Goal: Task Accomplishment & Management: Use online tool/utility

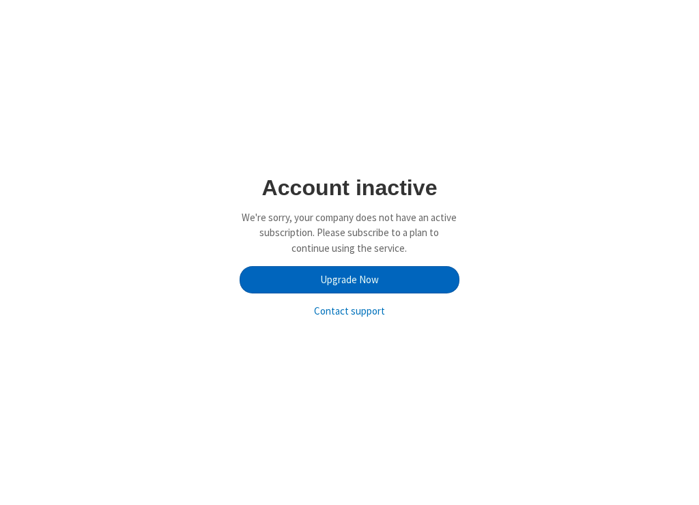
click at [391, 274] on link "Upgrade Now" at bounding box center [349, 279] width 219 height 27
click at [372, 279] on link "Upgrade Now" at bounding box center [349, 279] width 219 height 27
click at [389, 288] on link "Upgrade Now" at bounding box center [349, 279] width 219 height 27
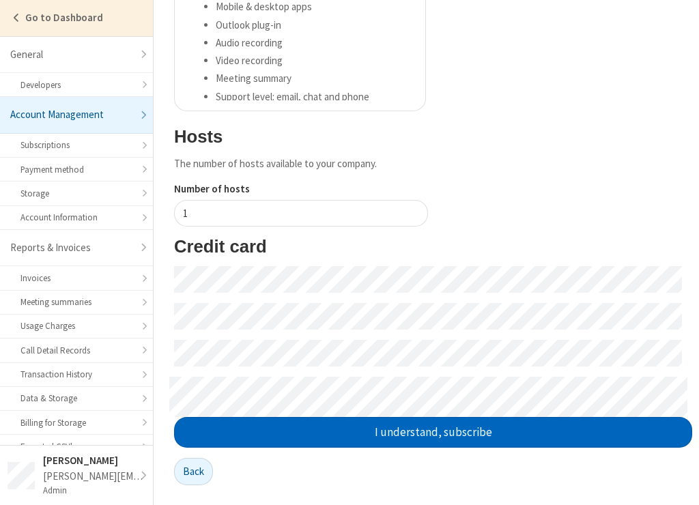
scroll to position [352, 0]
click at [411, 434] on button "I understand, subscribe" at bounding box center [433, 432] width 518 height 31
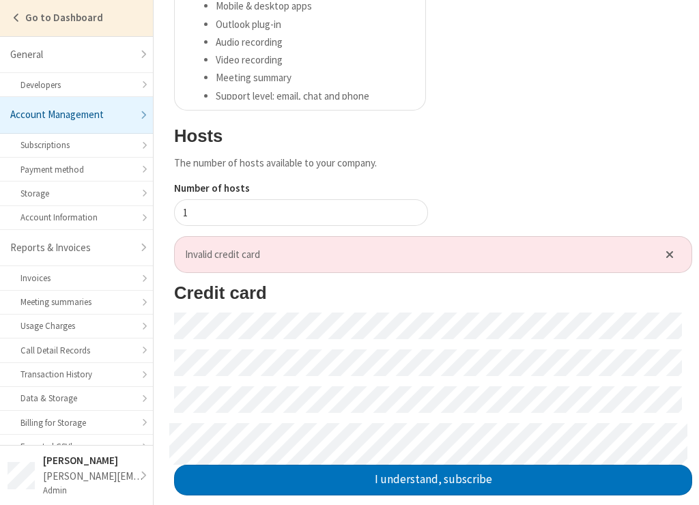
click at [647, 307] on form "Credit card I understand, subscribe" at bounding box center [433, 389] width 518 height 212
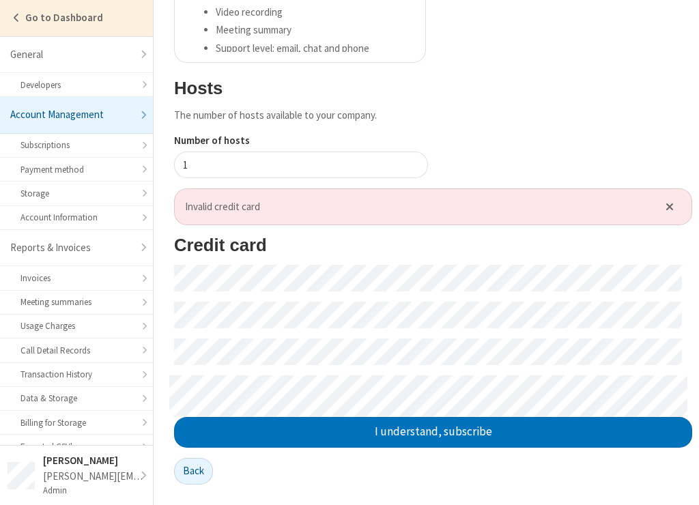
scroll to position [397, 0]
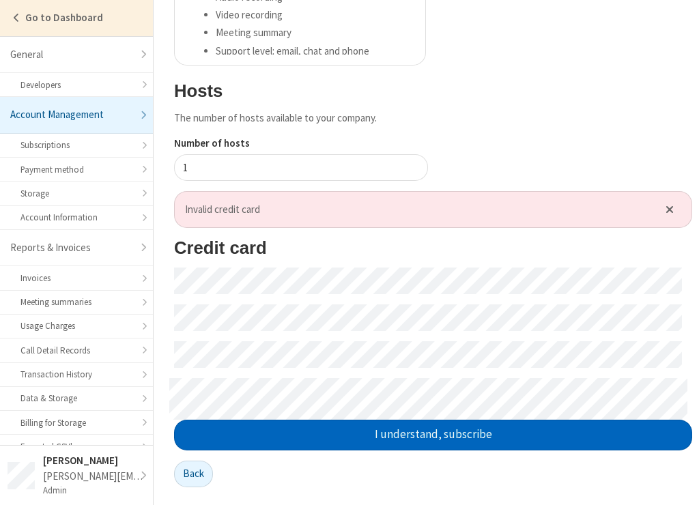
click at [518, 434] on button "I understand, subscribe" at bounding box center [433, 435] width 518 height 31
click at [259, 443] on button "I understand, subscribe" at bounding box center [433, 435] width 518 height 31
click at [316, 443] on button "I understand, subscribe" at bounding box center [433, 435] width 518 height 31
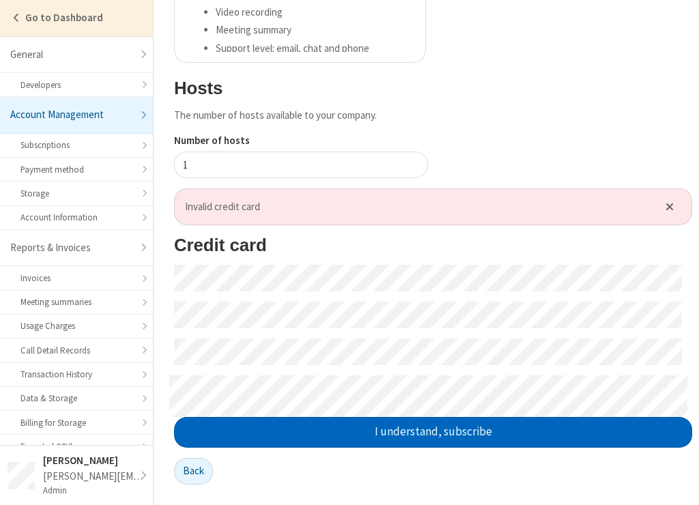
click at [566, 434] on button "I understand, subscribe" at bounding box center [433, 432] width 518 height 31
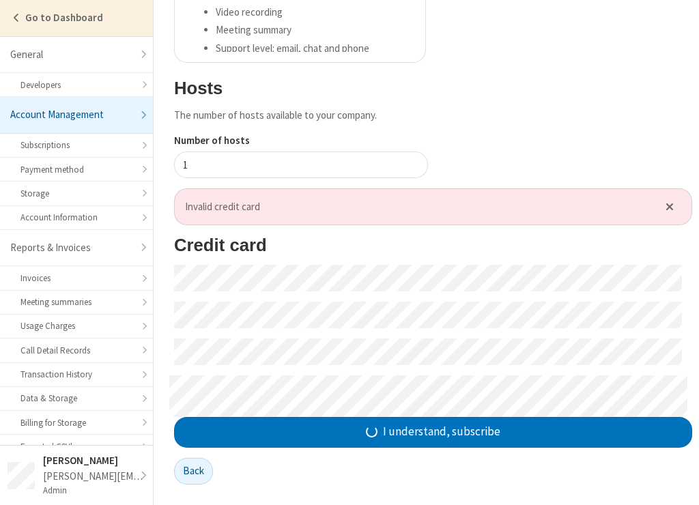
scroll to position [130, 0]
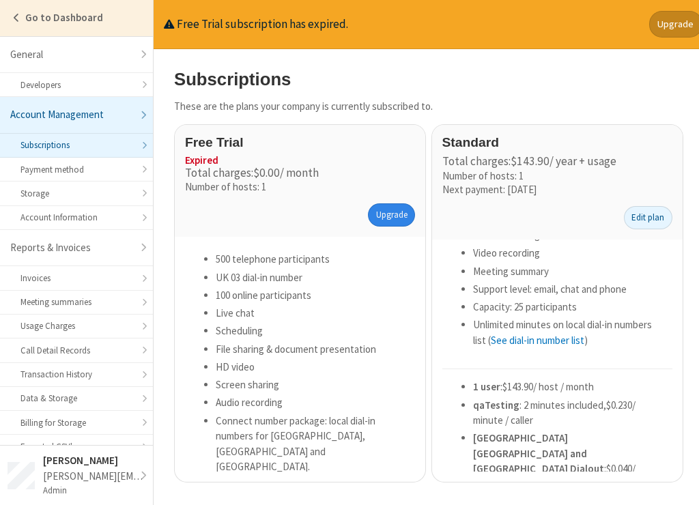
click at [383, 222] on link "Upgrade" at bounding box center [391, 215] width 47 height 23
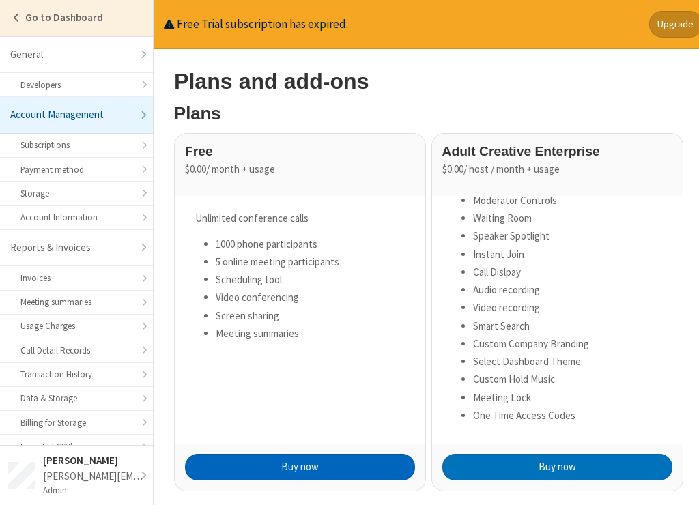
click at [295, 454] on button "Buy now" at bounding box center [300, 467] width 230 height 27
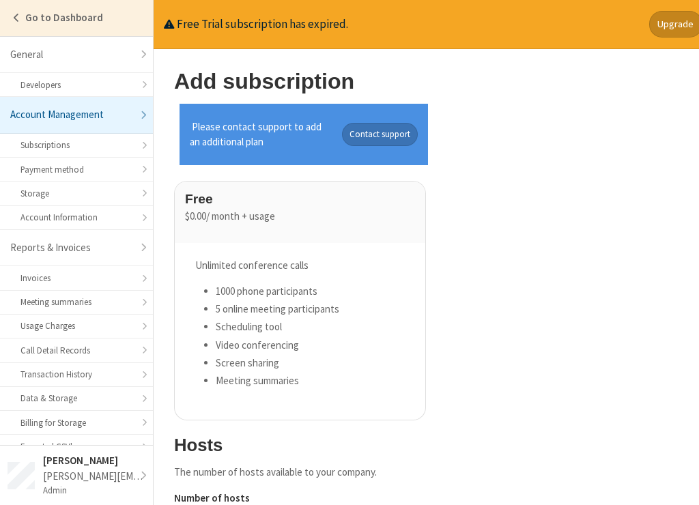
click at [514, 232] on div "Free $0.00 / month + usage Unlimited conference calls 1000 phone participants 5…" at bounding box center [433, 306] width 518 height 250
click at [510, 157] on div "Please contact support to add an additional plan Contact support Free $0.00 / m…" at bounding box center [433, 338] width 518 height 469
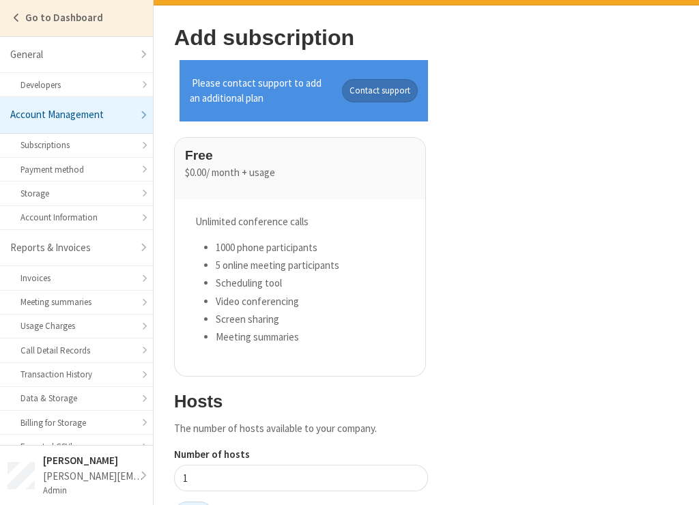
scroll to position [87, 0]
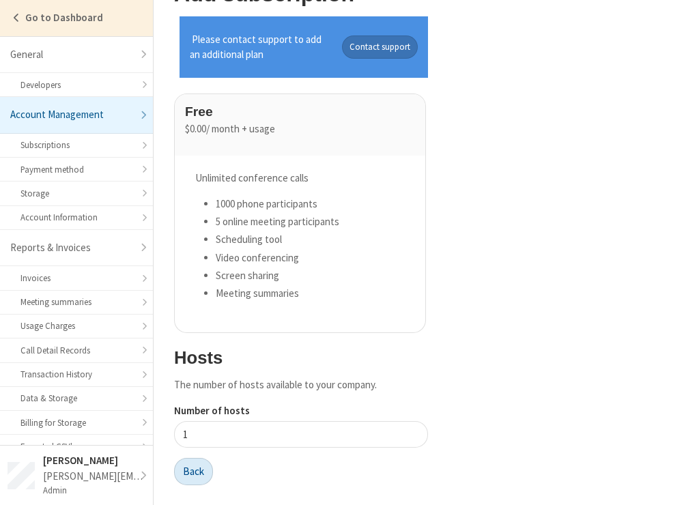
click at [182, 475] on button "Back" at bounding box center [193, 471] width 39 height 27
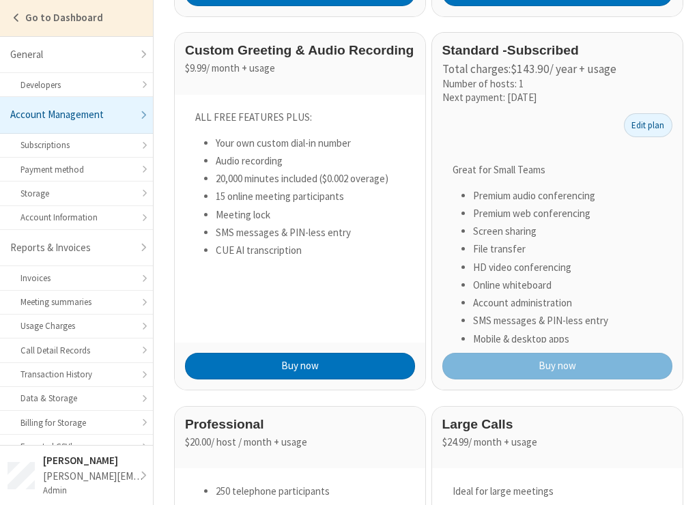
scroll to position [1048, 0]
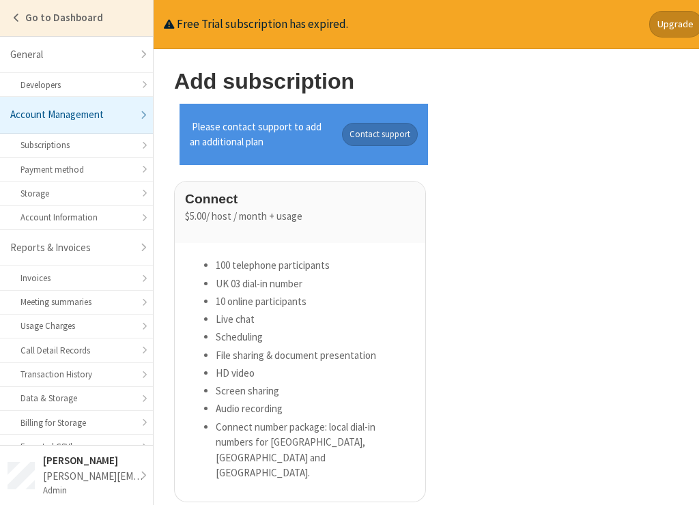
click at [377, 141] on button "Contact support" at bounding box center [380, 134] width 76 height 23
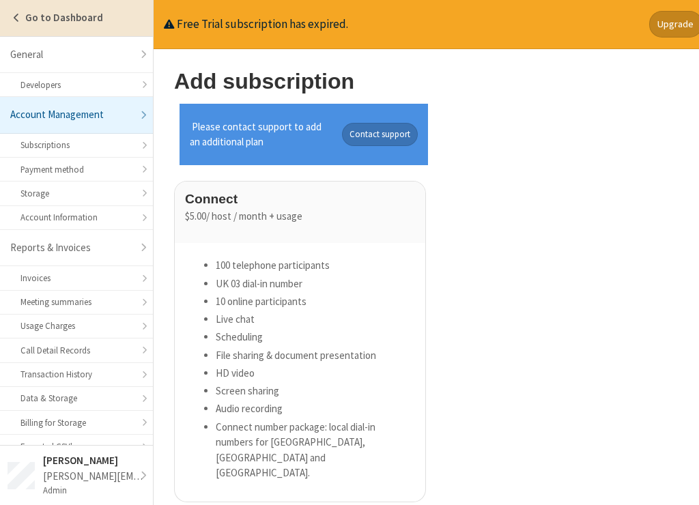
click at [23, 23] on link "Go to Dashboard" at bounding box center [76, 18] width 153 height 36
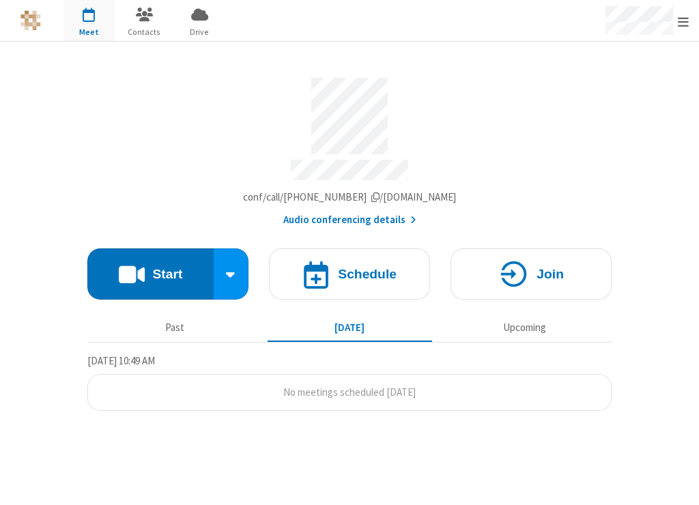
click at [523, 182] on section "Meeting link iotum-coherent-1018.callbridge.rocks/conf/call/1677885 Audio confe…" at bounding box center [349, 148] width 525 height 161
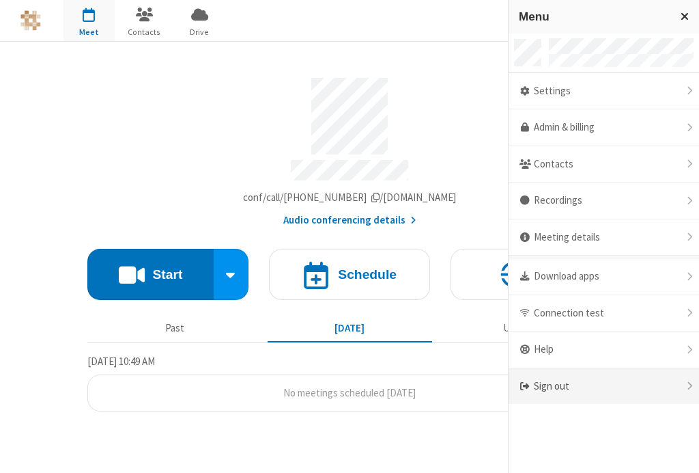
click at [578, 376] on div "Sign out" at bounding box center [604, 386] width 191 height 36
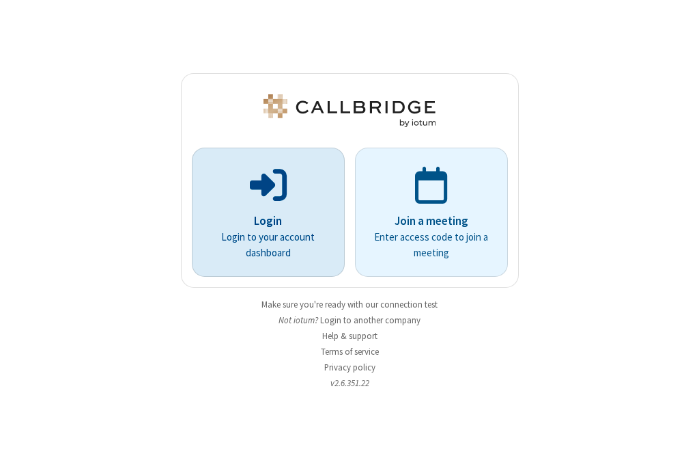
click at [275, 196] on span at bounding box center [268, 183] width 37 height 41
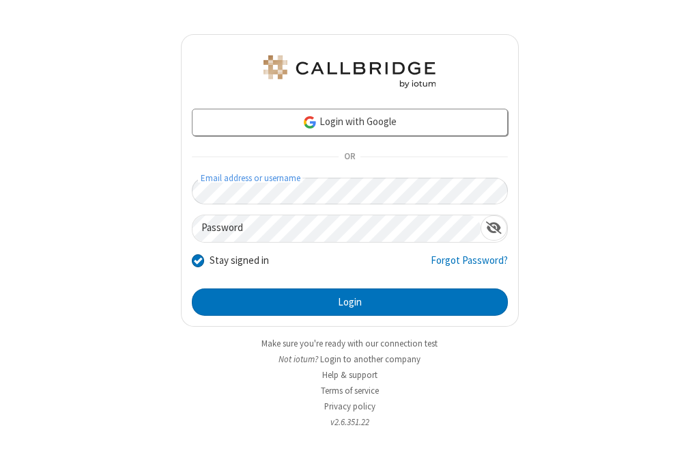
click at [192, 288] on button "Login" at bounding box center [350, 301] width 316 height 27
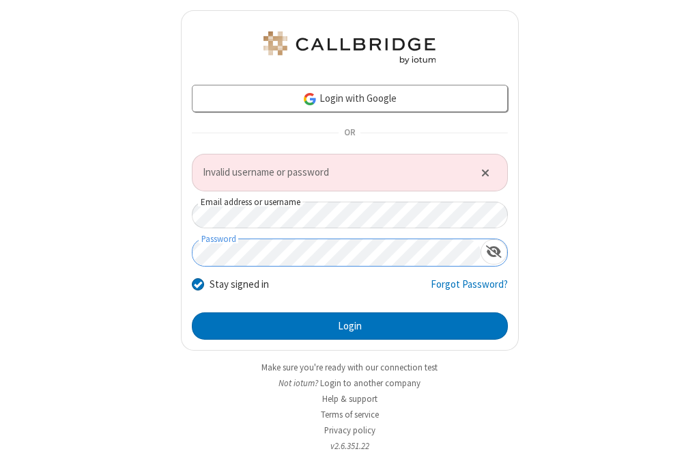
click button "Close alert" at bounding box center [485, 172] width 23 height 20
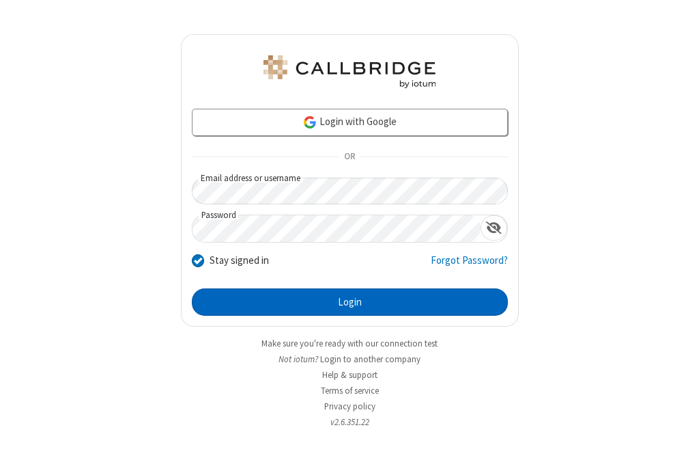
click at [318, 294] on button "Login" at bounding box center [350, 301] width 316 height 27
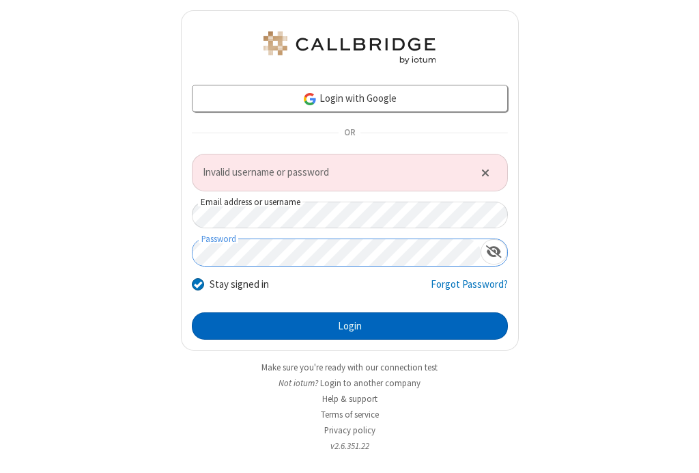
click at [270, 320] on button "Login" at bounding box center [350, 325] width 316 height 27
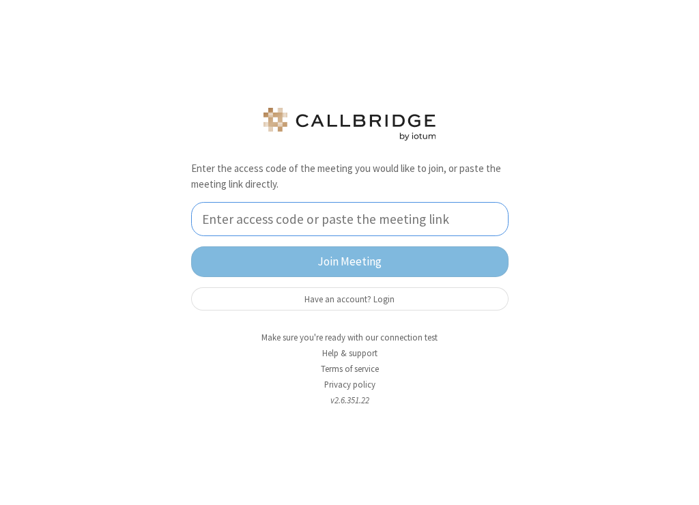
paste input "[PERSON_NAME][EMAIL_ADDRESS][DOMAIN_NAME]"
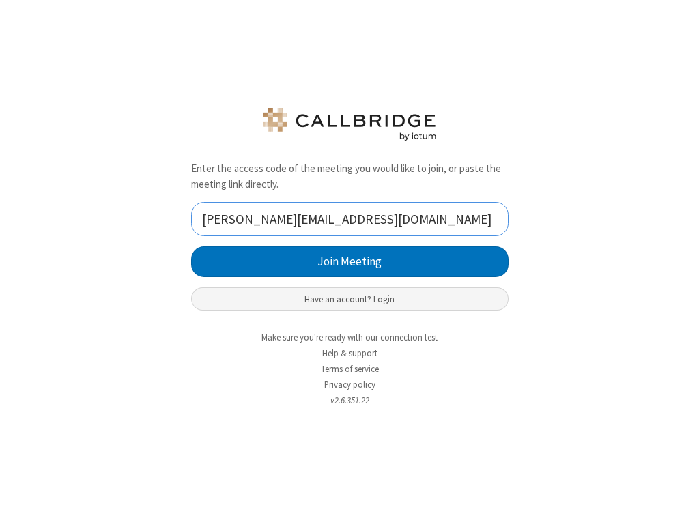
type input "[PERSON_NAME][EMAIL_ADDRESS][DOMAIN_NAME]"
click at [375, 296] on button "Have an account? Login" at bounding box center [350, 299] width 318 height 23
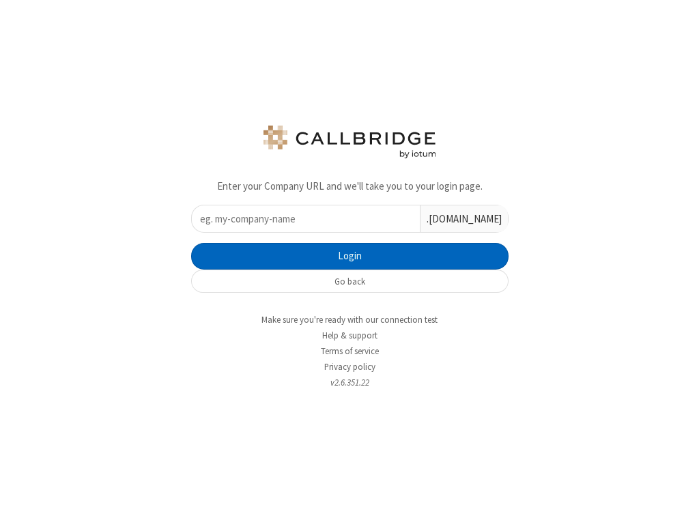
click at [364, 260] on button "Login" at bounding box center [350, 256] width 318 height 27
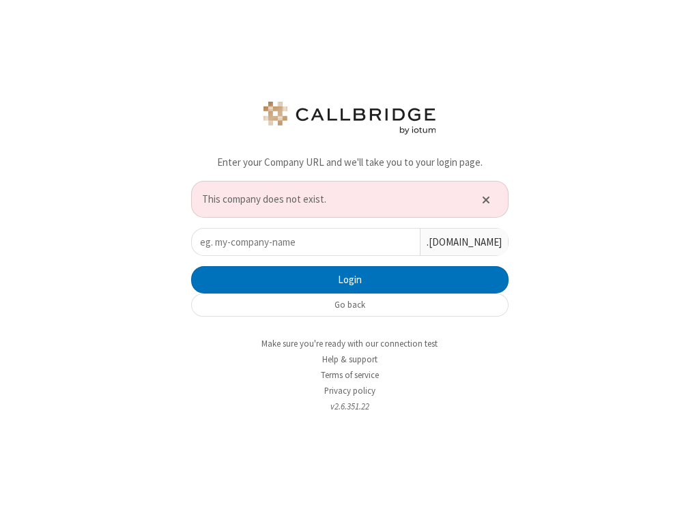
click at [313, 245] on input "text" at bounding box center [306, 242] width 228 height 27
type input "iotum"
click at [191, 266] on button "Login" at bounding box center [350, 279] width 318 height 27
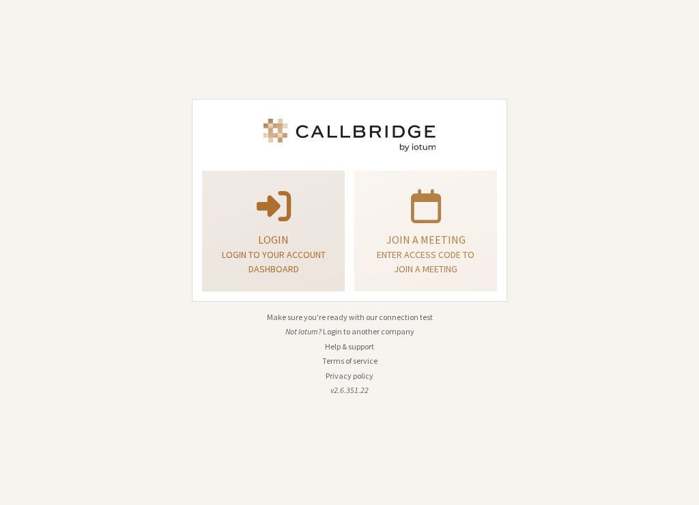
click at [293, 244] on p "Login" at bounding box center [273, 240] width 109 height 16
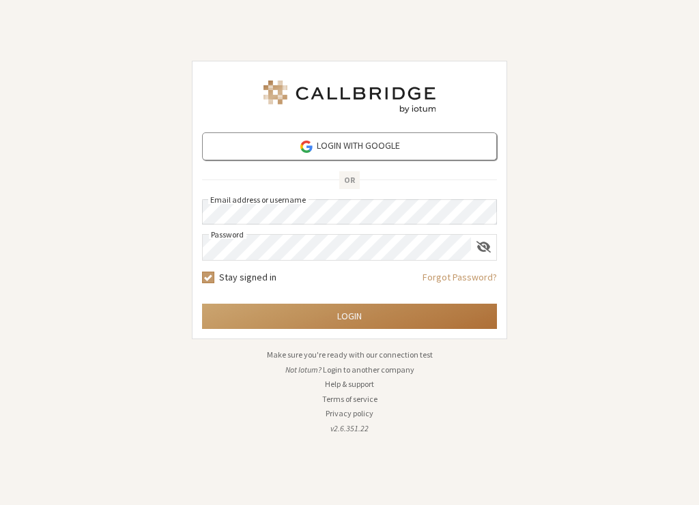
click at [368, 324] on button "Login" at bounding box center [349, 316] width 295 height 25
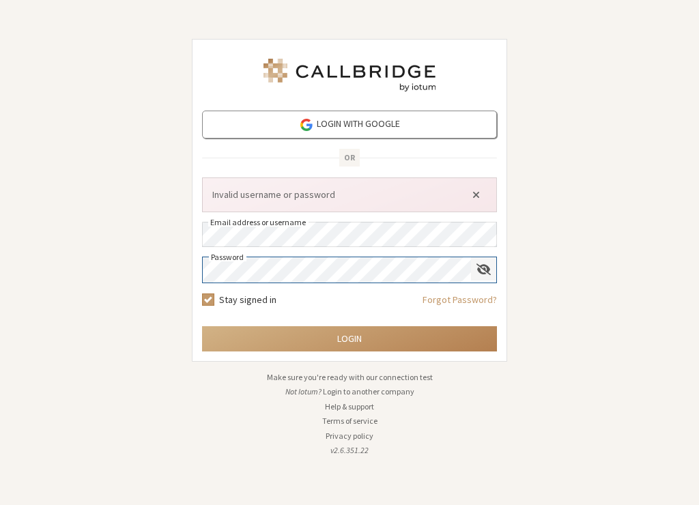
click at [482, 261] on div "Show password" at bounding box center [483, 269] width 25 height 24
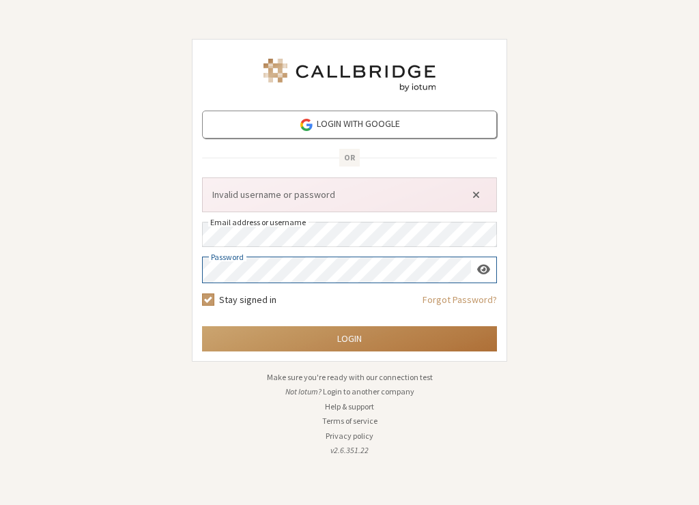
click at [272, 344] on button "Login" at bounding box center [349, 338] width 295 height 25
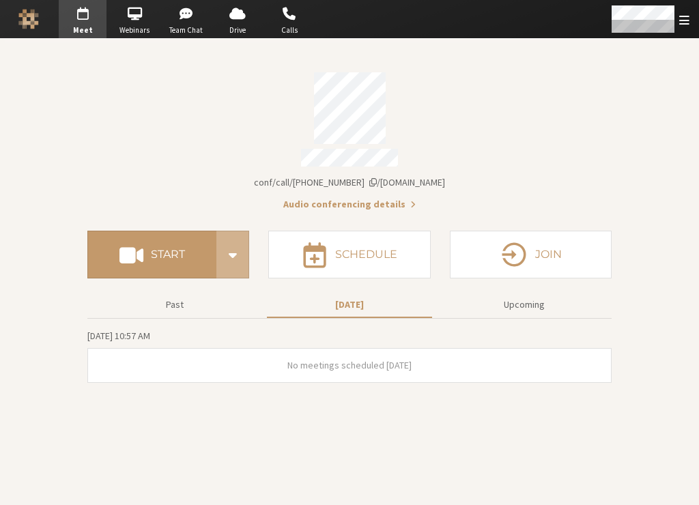
click at [418, 165] on section "Meeting link iotum.callbridge.rocks/conf/call/8587695 Audio conferencing details" at bounding box center [349, 137] width 525 height 149
click at [423, 176] on span "iotum.callbridge.rocks/conf/call/8587695" at bounding box center [349, 182] width 191 height 12
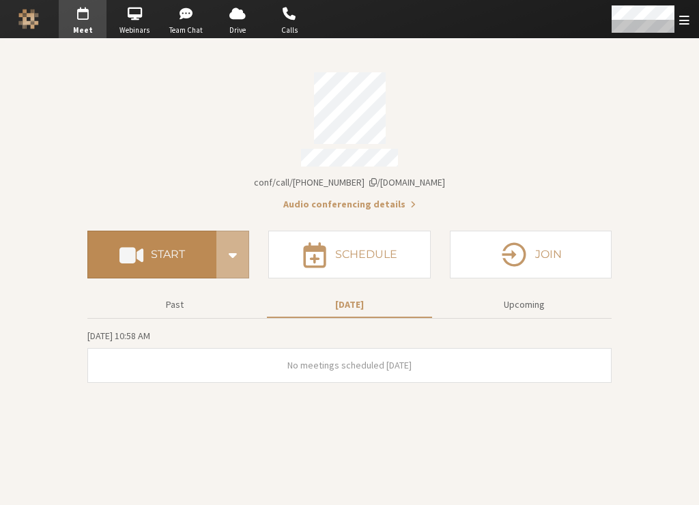
click at [192, 243] on button "Start" at bounding box center [151, 255] width 129 height 48
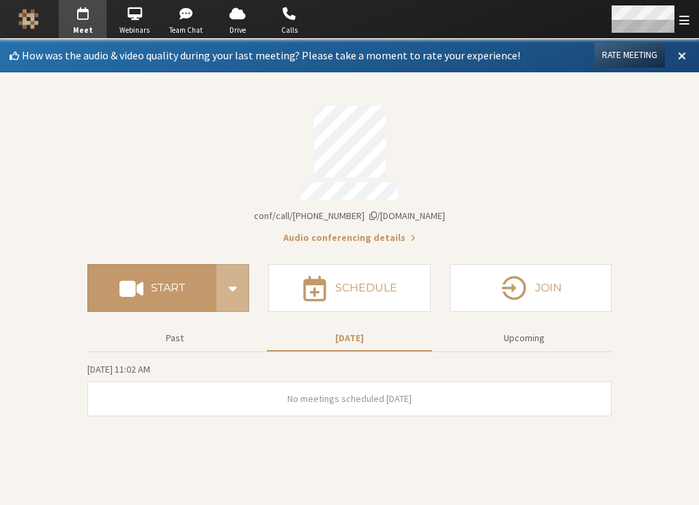
click at [684, 14] on span "Open menu" at bounding box center [685, 20] width 10 height 13
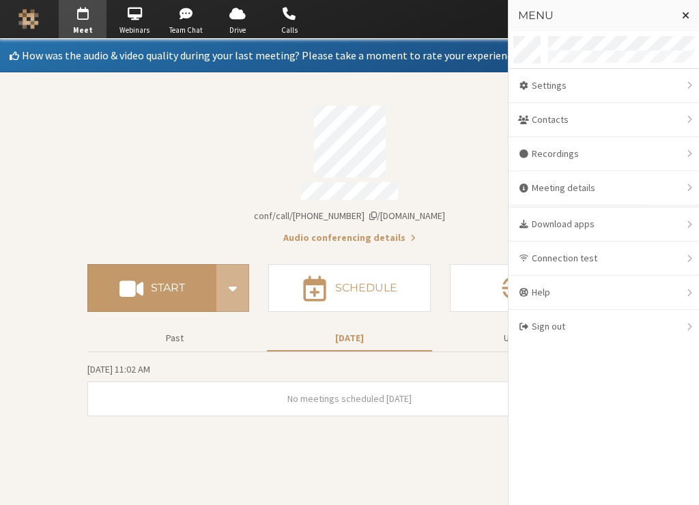
click at [412, 137] on div "Account details" at bounding box center [349, 142] width 525 height 72
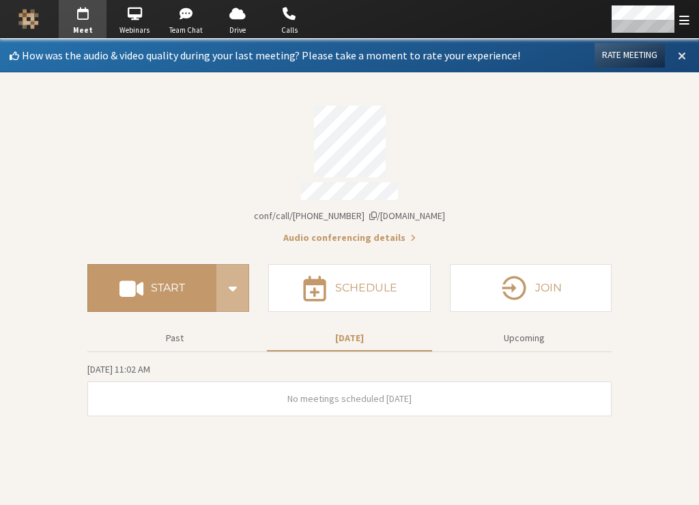
click at [675, 54] on button at bounding box center [682, 55] width 25 height 23
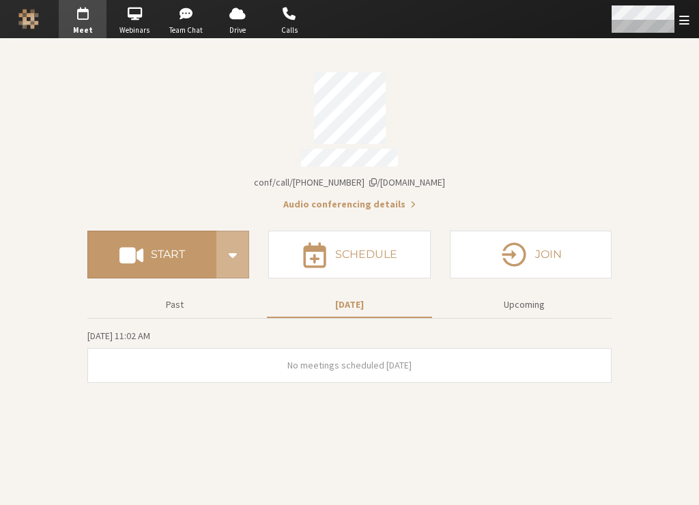
click at [692, 17] on div "Open menu" at bounding box center [650, 19] width 100 height 38
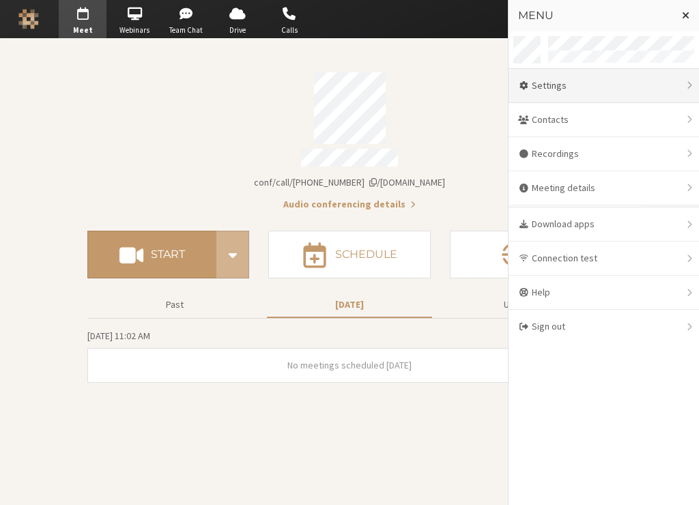
click at [676, 81] on div "Settings" at bounding box center [604, 86] width 191 height 34
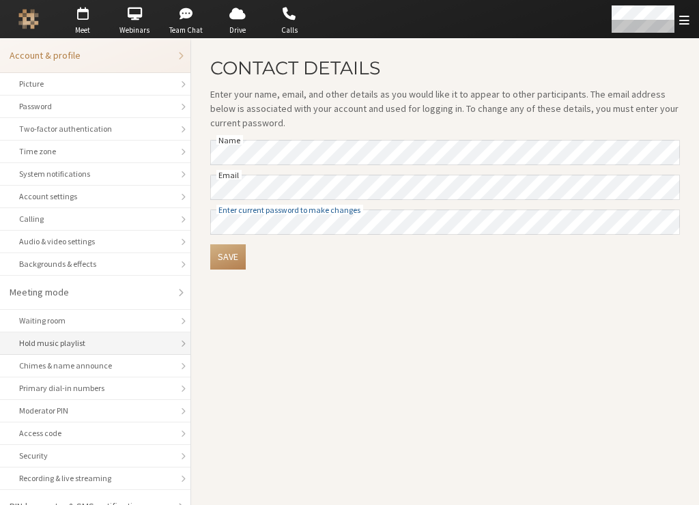
click at [120, 343] on div "Hold music playlist" at bounding box center [95, 343] width 152 height 12
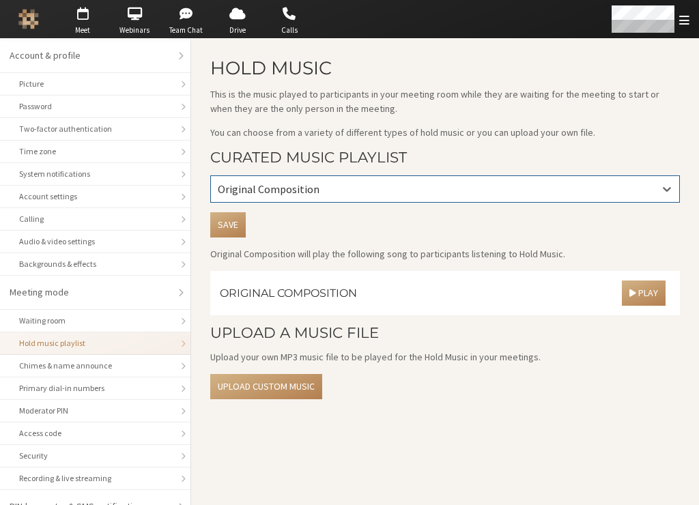
click at [331, 185] on div "Original Composition" at bounding box center [280, 189] width 124 height 16
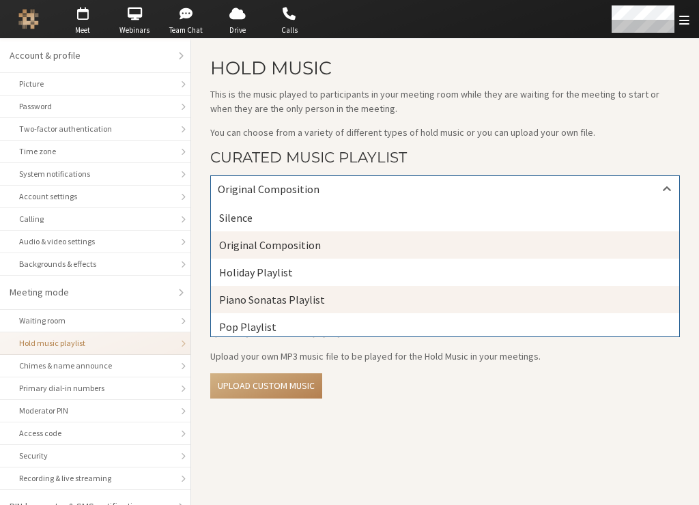
click at [346, 308] on div "Piano Sonatas Playlist" at bounding box center [445, 299] width 469 height 27
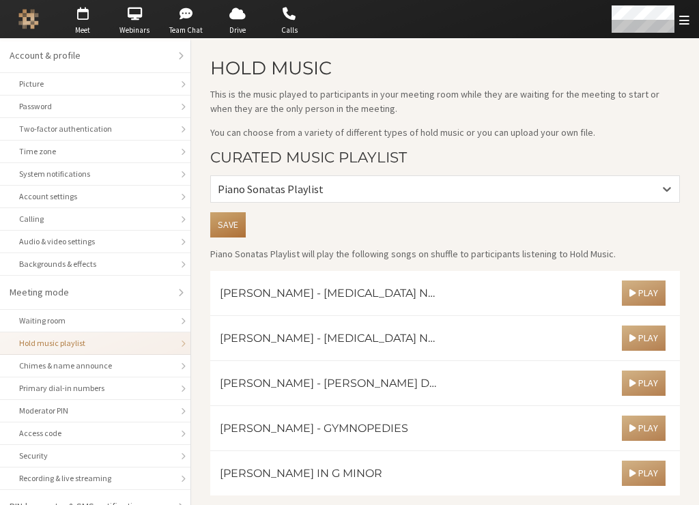
click at [243, 236] on button "Save" at bounding box center [228, 224] width 36 height 25
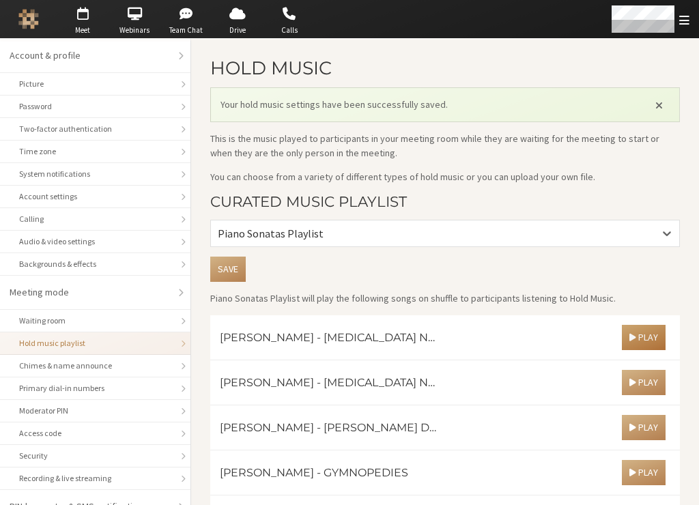
click at [630, 334] on span "button" at bounding box center [633, 338] width 6 height 10
click at [490, 333] on span "button" at bounding box center [493, 338] width 6 height 10
click at [679, 20] on div "Open menu" at bounding box center [650, 19] width 100 height 38
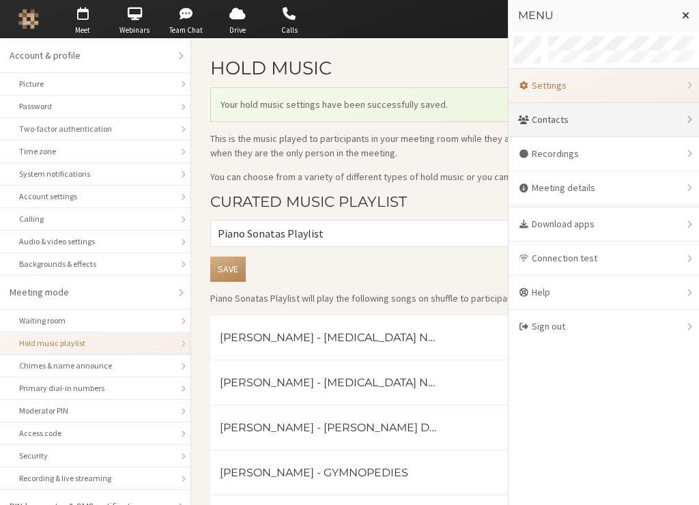
click at [573, 122] on div "Contacts" at bounding box center [604, 120] width 191 height 34
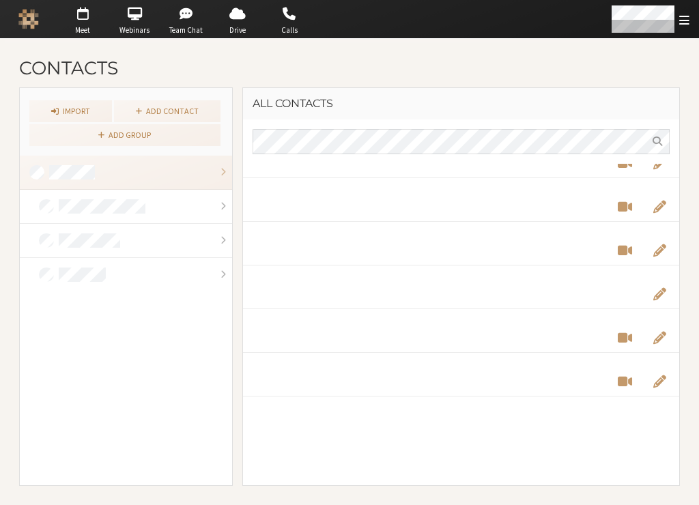
scroll to position [1259, 0]
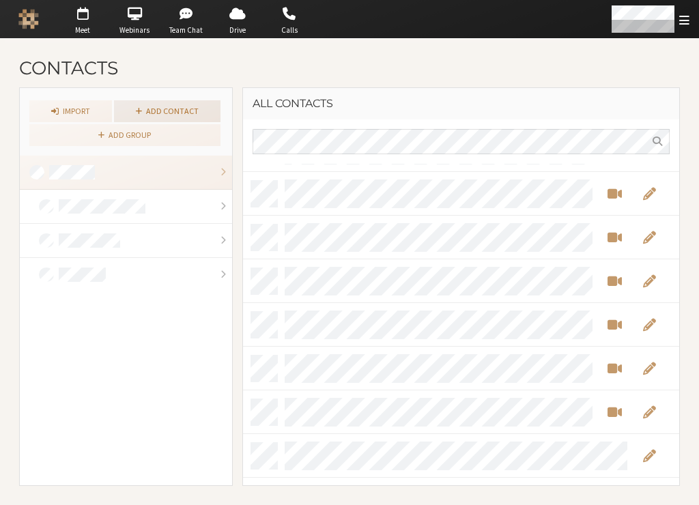
click at [180, 111] on link "Add contact" at bounding box center [167, 111] width 107 height 22
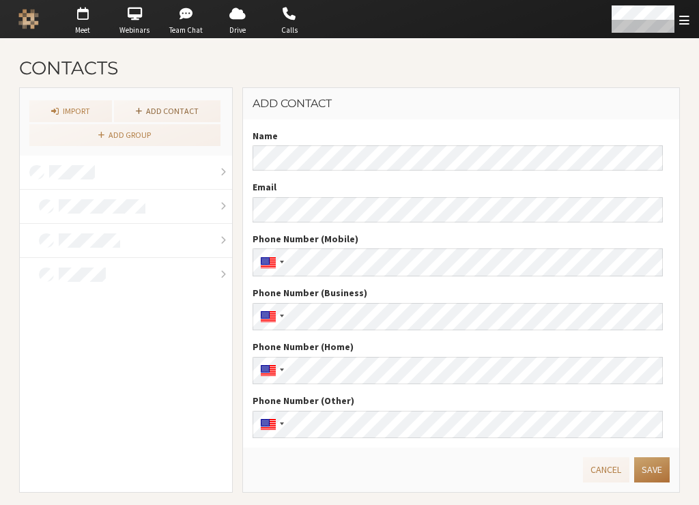
click at [634, 466] on button "Save" at bounding box center [652, 470] width 36 height 25
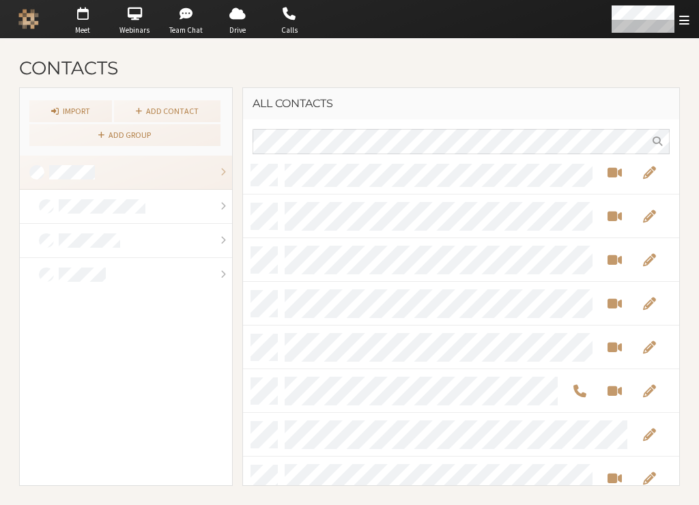
scroll to position [1921, 0]
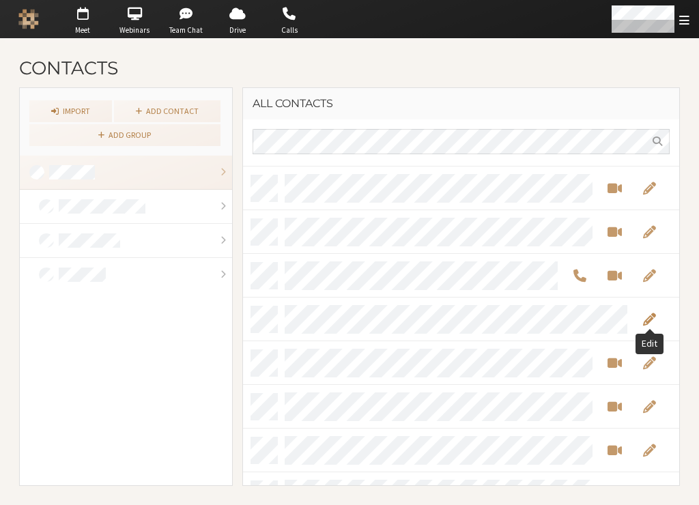
click at [644, 319] on span "Edit" at bounding box center [649, 319] width 13 height 16
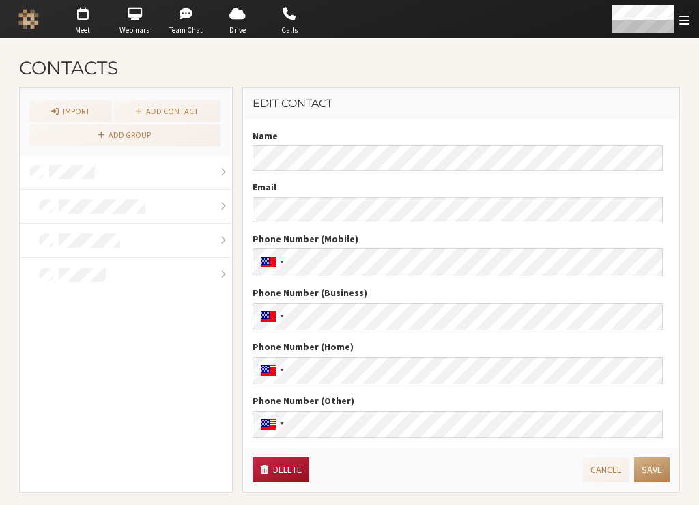
click at [294, 464] on button "Delete" at bounding box center [281, 470] width 56 height 25
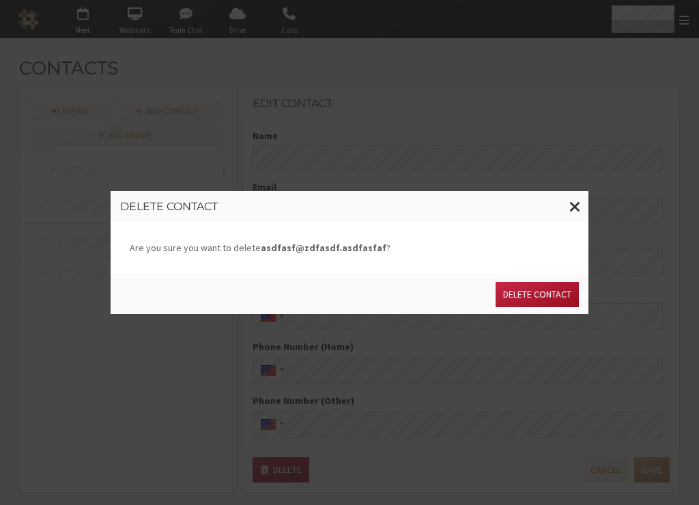
click at [527, 298] on button "Delete contact" at bounding box center [537, 294] width 83 height 25
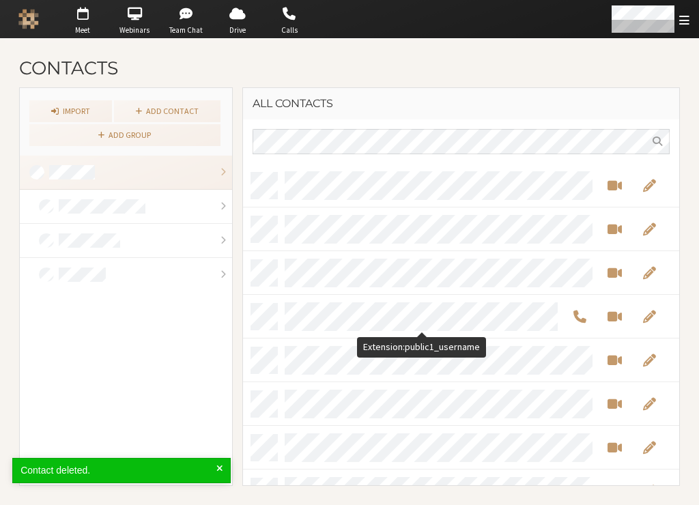
scroll to position [311, 426]
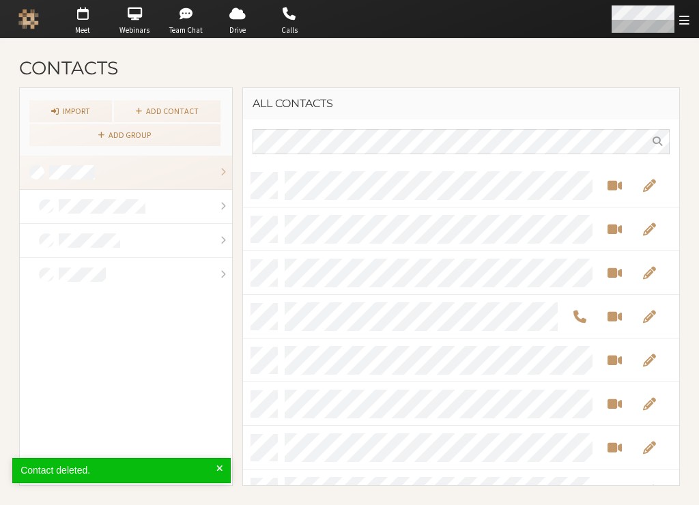
click at [677, 21] on div "Open menu" at bounding box center [650, 19] width 100 height 38
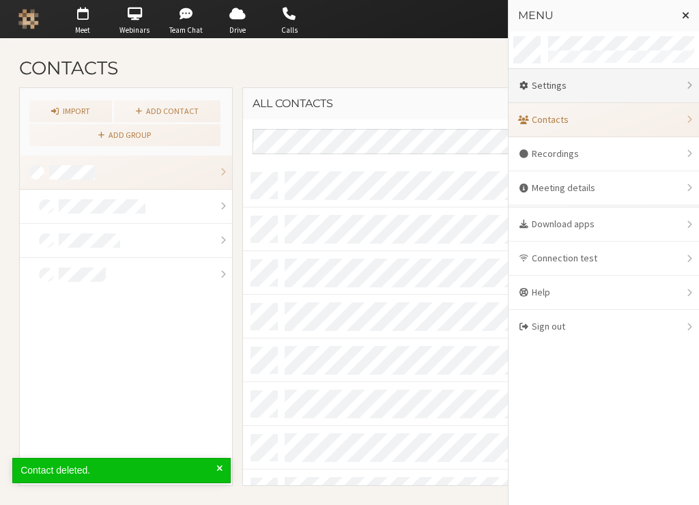
click at [654, 85] on div "Settings" at bounding box center [604, 86] width 191 height 34
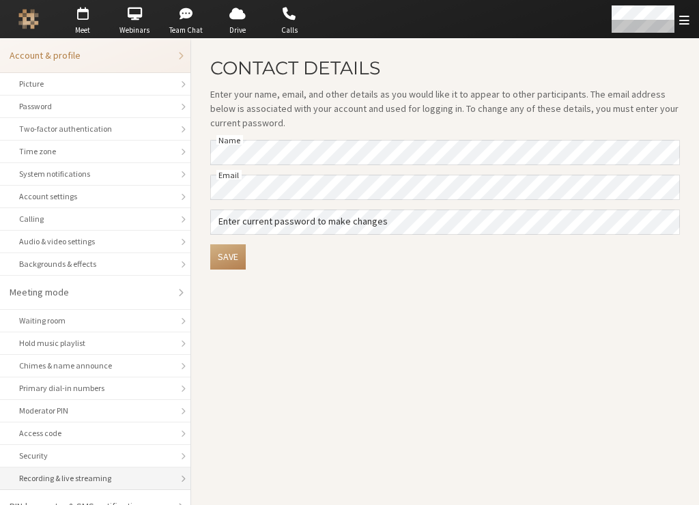
click at [143, 471] on li "Recording & live streaming" at bounding box center [95, 479] width 191 height 23
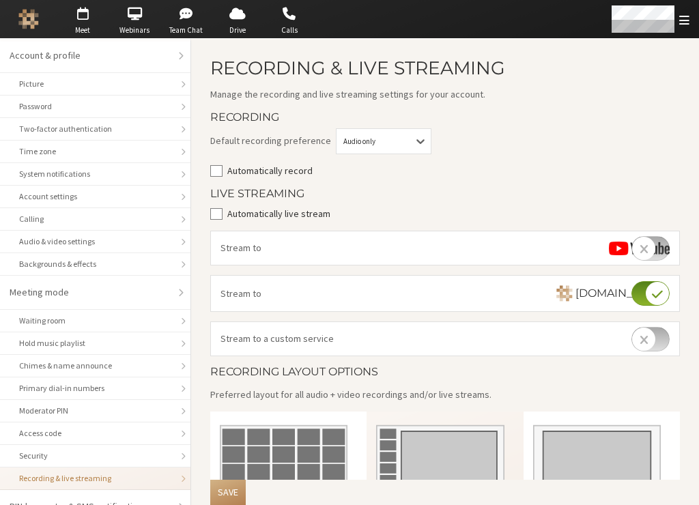
click at [283, 169] on label "Automatically record" at bounding box center [454, 171] width 454 height 14
click at [223, 169] on input "Automatically record" at bounding box center [216, 171] width 12 height 14
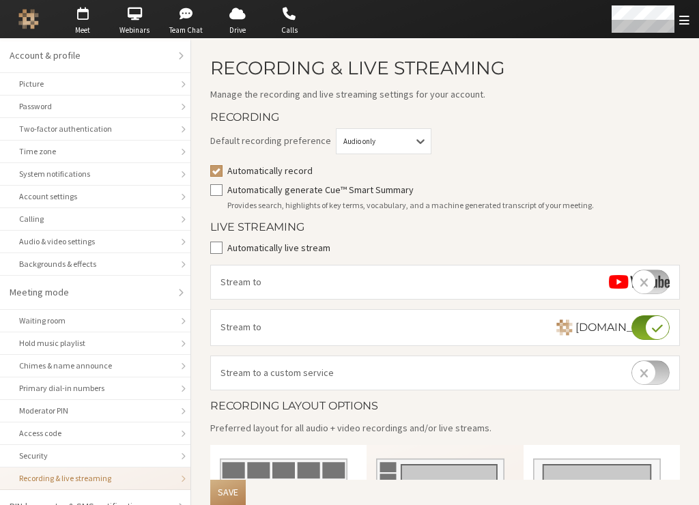
click at [555, 161] on div "Default recording preference Audio only Automatically record Automatically gene…" at bounding box center [445, 170] width 470 height 84
checkbox input "false"
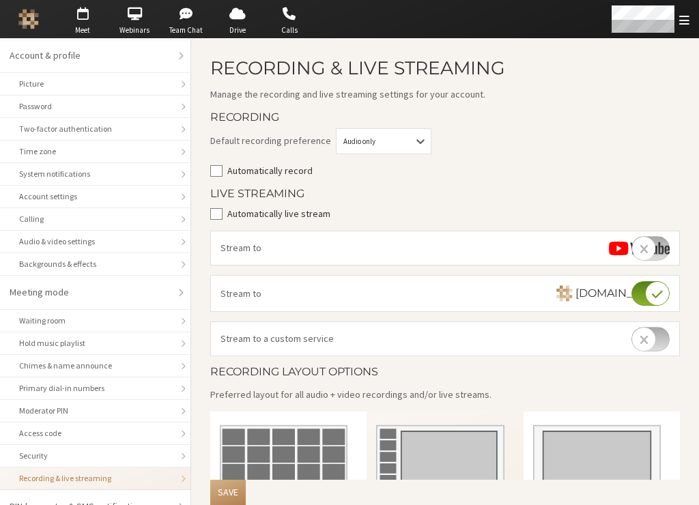
click at [641, 249] on input "checkbox" at bounding box center [651, 248] width 38 height 25
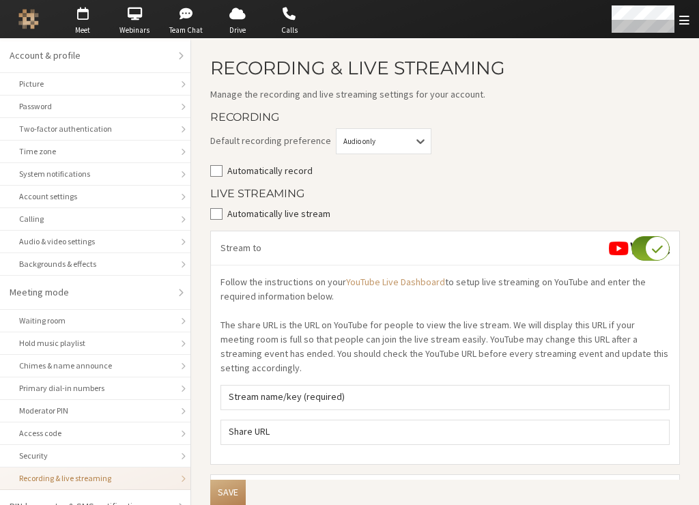
click at [642, 249] on input "checkbox" at bounding box center [651, 248] width 38 height 25
checkbox input "false"
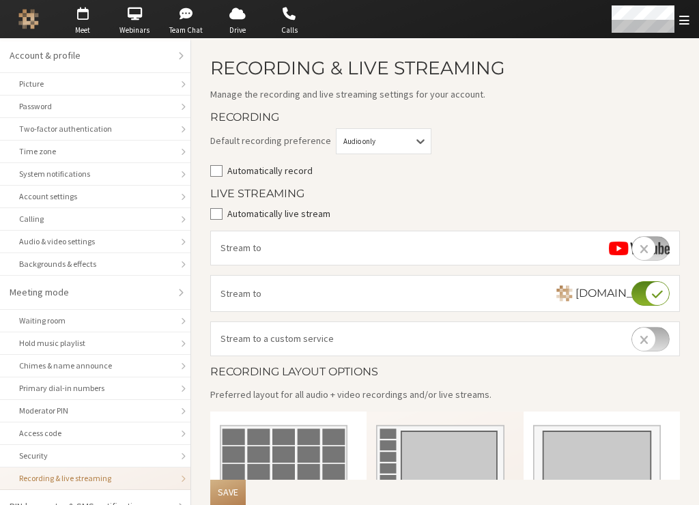
click at [258, 167] on label "Automatically record" at bounding box center [454, 171] width 454 height 14
click at [223, 167] on input "Automatically record" at bounding box center [216, 171] width 12 height 14
checkbox input "true"
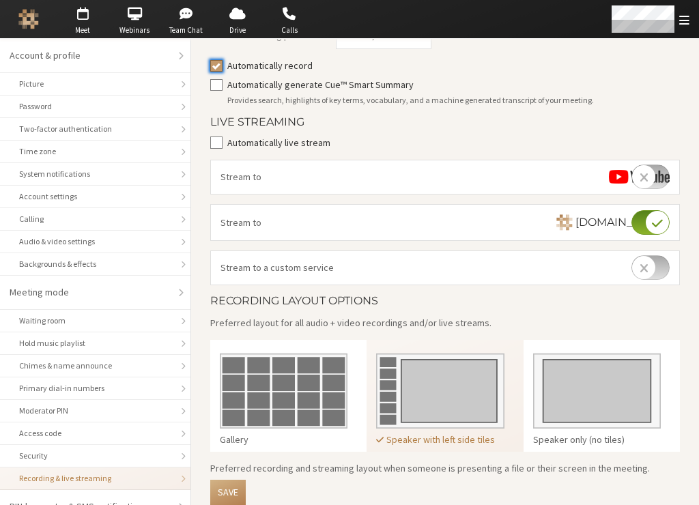
scroll to position [262, 0]
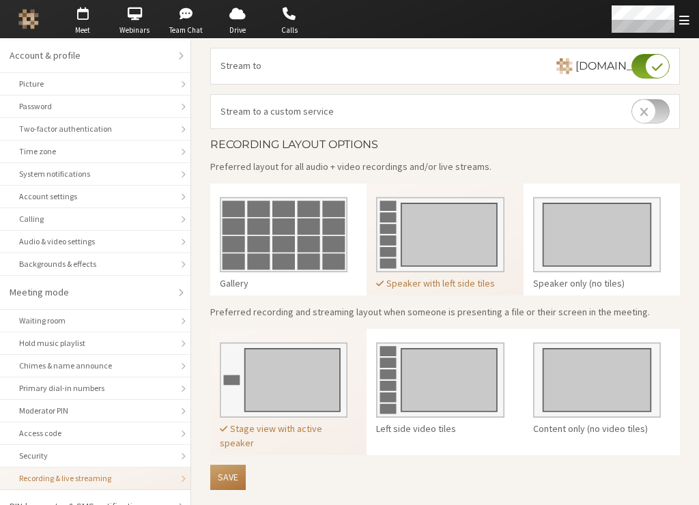
click at [228, 474] on button "Save" at bounding box center [228, 477] width 36 height 25
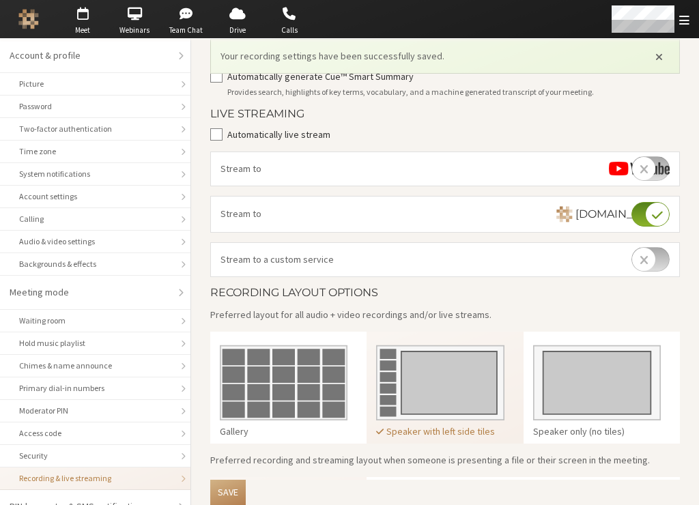
scroll to position [0, 0]
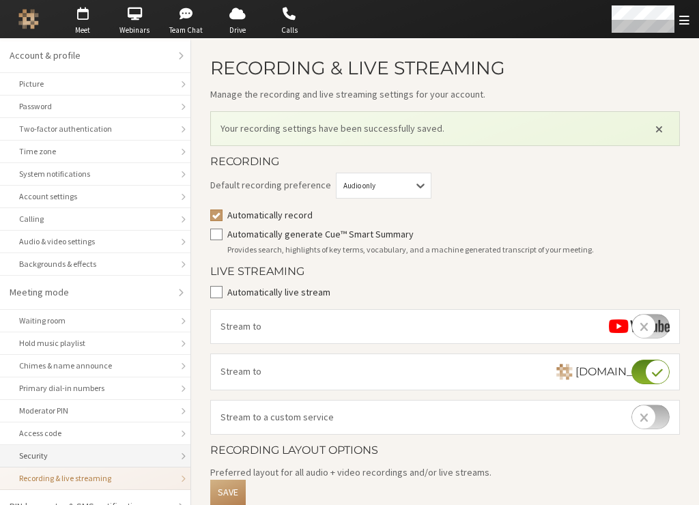
click at [101, 455] on div "Security" at bounding box center [95, 456] width 152 height 12
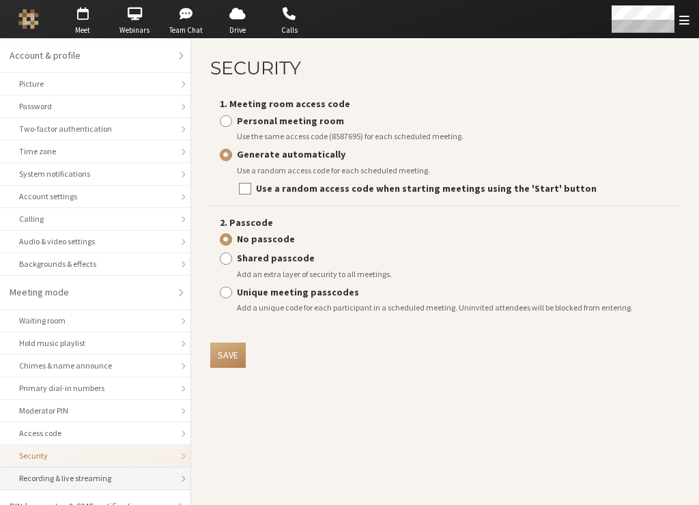
click at [111, 480] on div "Recording & live streaming" at bounding box center [95, 479] width 152 height 12
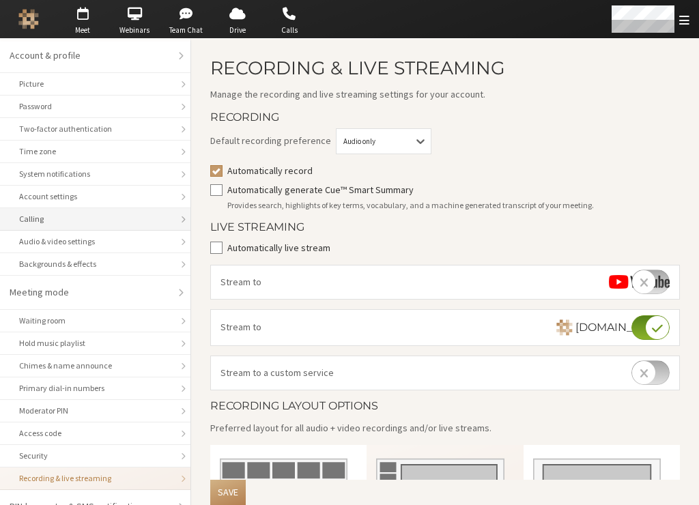
click at [125, 213] on div "Calling" at bounding box center [95, 219] width 152 height 12
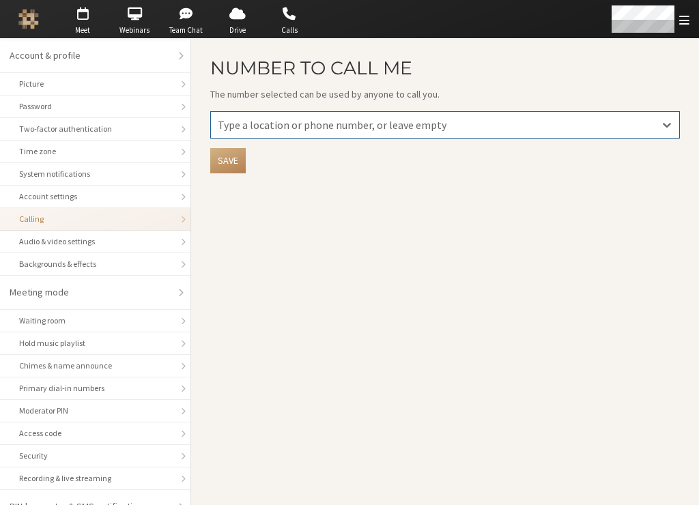
click at [429, 197] on main "Number to Call Me The number selected can be used by anyone to call you. 0 resu…" at bounding box center [445, 272] width 508 height 466
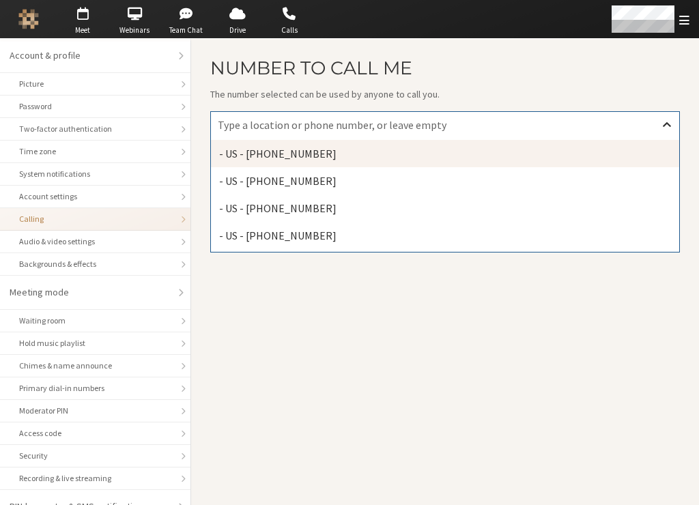
click at [664, 122] on icon at bounding box center [667, 125] width 14 height 14
click at [587, 159] on div "- US - +1 872-336-0431" at bounding box center [445, 153] width 469 height 27
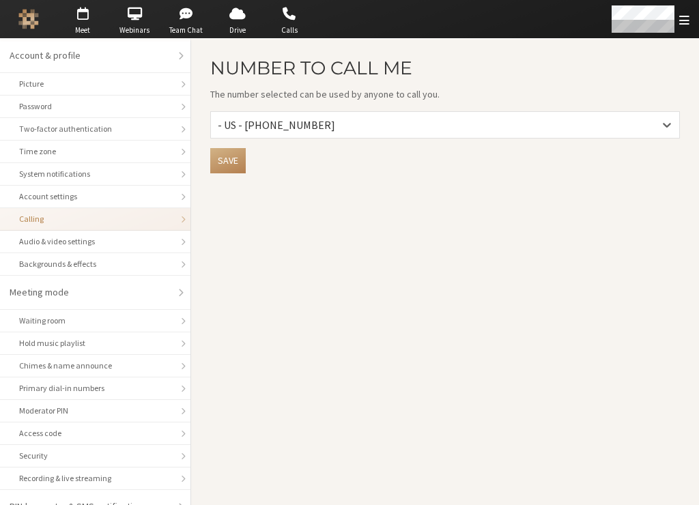
click at [565, 229] on main "Number to Call Me The number selected can be used by anyone to call you. - US -…" at bounding box center [445, 272] width 508 height 466
click at [239, 162] on button "Save" at bounding box center [228, 160] width 36 height 25
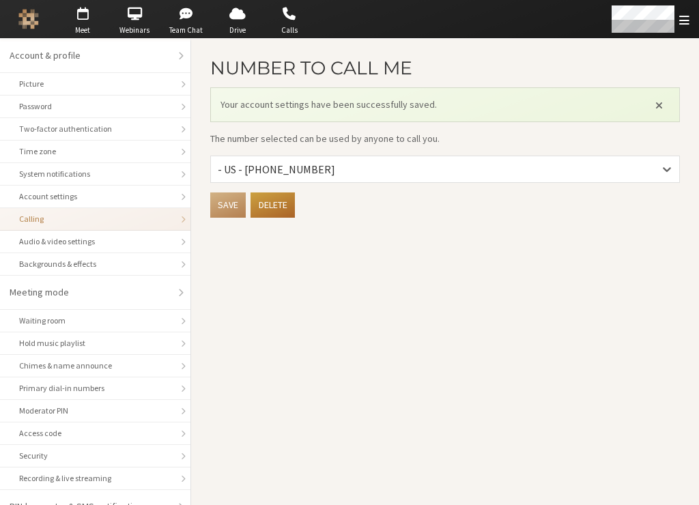
click at [464, 324] on main "Number to Call Me Your account settings have been successfully saved. The numbe…" at bounding box center [445, 272] width 508 height 466
click at [367, 336] on main "Number to Call Me Your account settings have been successfully saved. The numbe…" at bounding box center [445, 272] width 508 height 466
click at [93, 16] on span "button" at bounding box center [83, 14] width 48 height 22
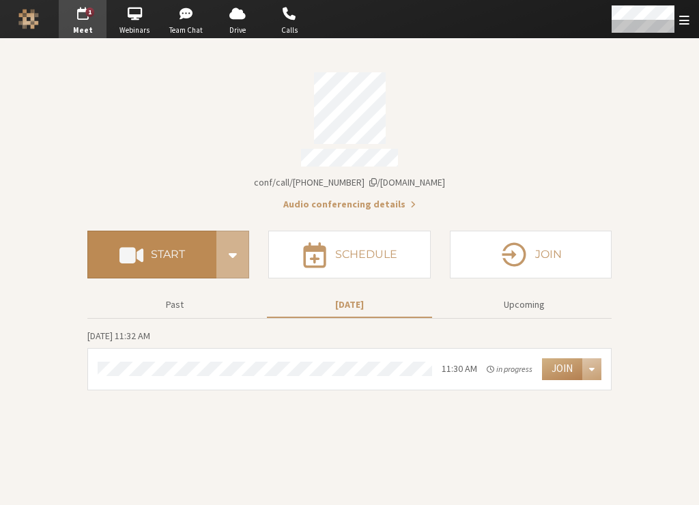
click at [173, 257] on button "Start" at bounding box center [151, 255] width 129 height 48
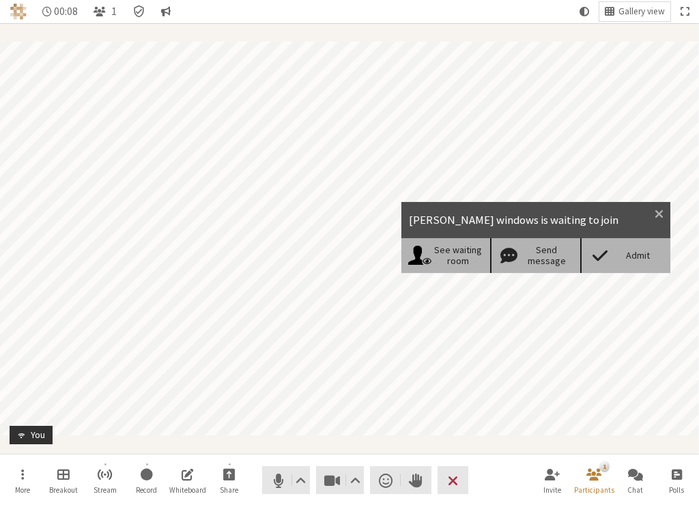
click at [622, 257] on div "Admit" at bounding box center [638, 256] width 53 height 12
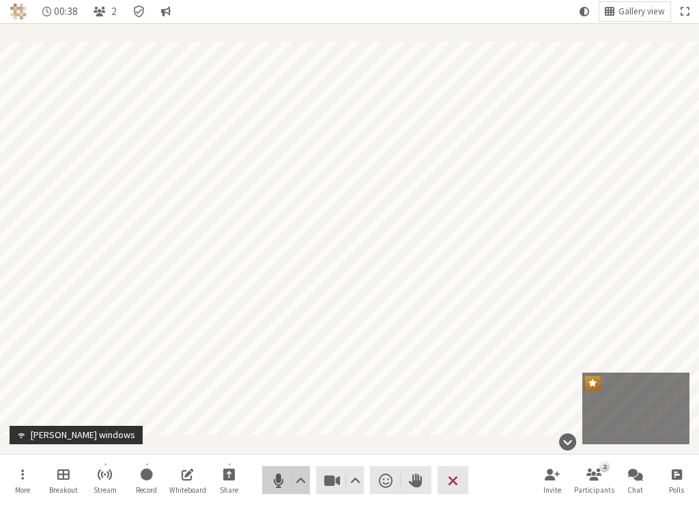
click at [278, 482] on span "Mute (⌘+Shift+A)" at bounding box center [277, 480] width 19 height 19
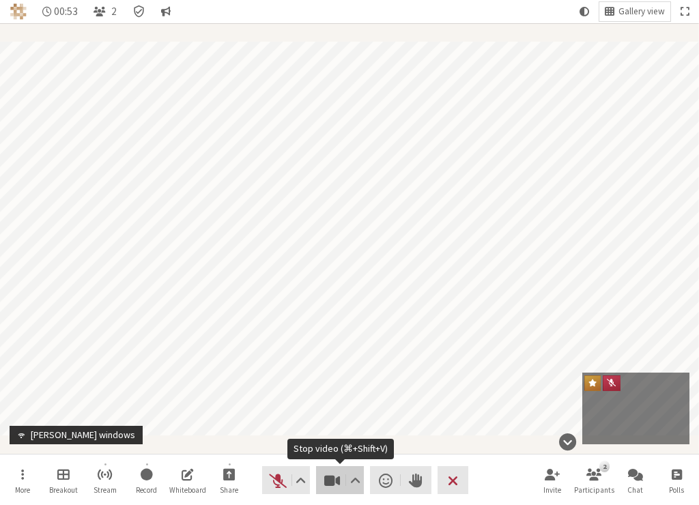
click at [333, 480] on span "Stop video (⌘+Shift+V)" at bounding box center [332, 480] width 19 height 19
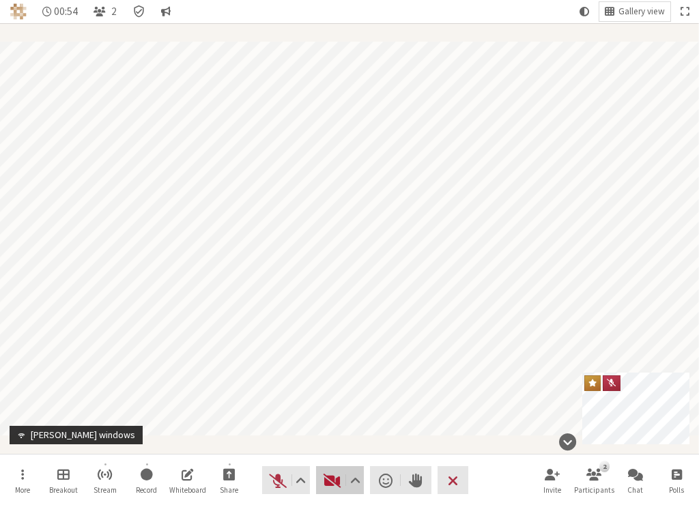
click at [334, 479] on span "Start video (⌘+Shift+V)" at bounding box center [332, 480] width 19 height 19
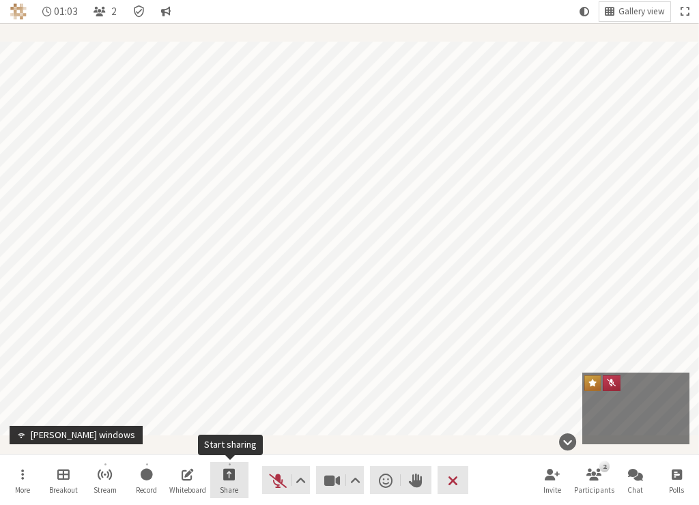
click at [240, 479] on button "Share" at bounding box center [229, 480] width 38 height 37
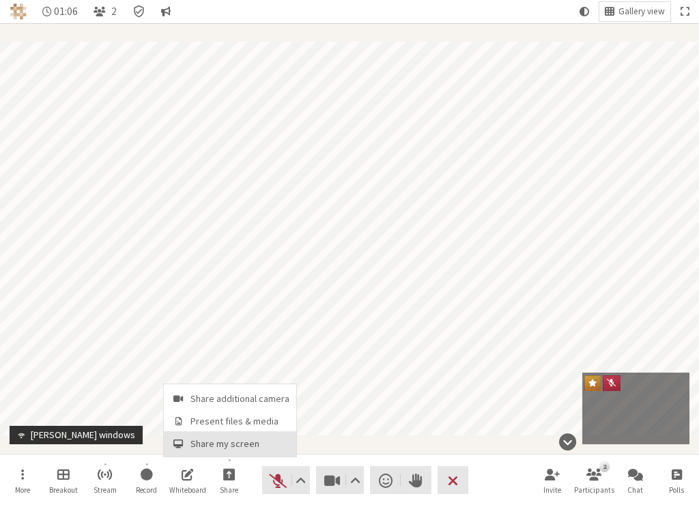
click at [246, 432] on button "Share my screen" at bounding box center [230, 444] width 133 height 25
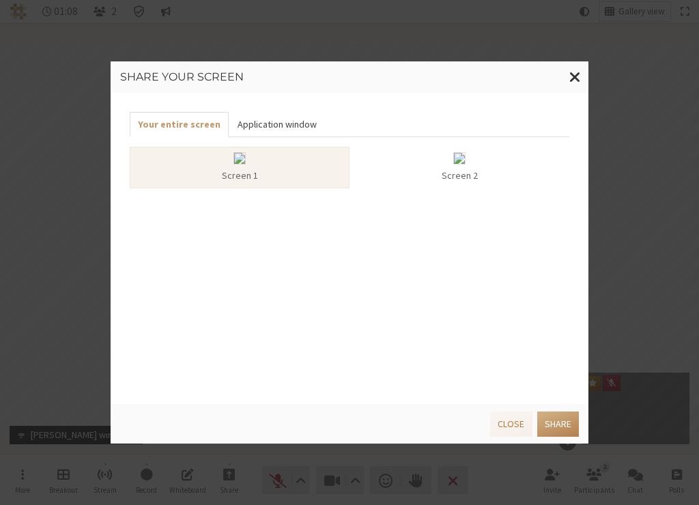
click at [292, 128] on button "Application window" at bounding box center [277, 124] width 96 height 25
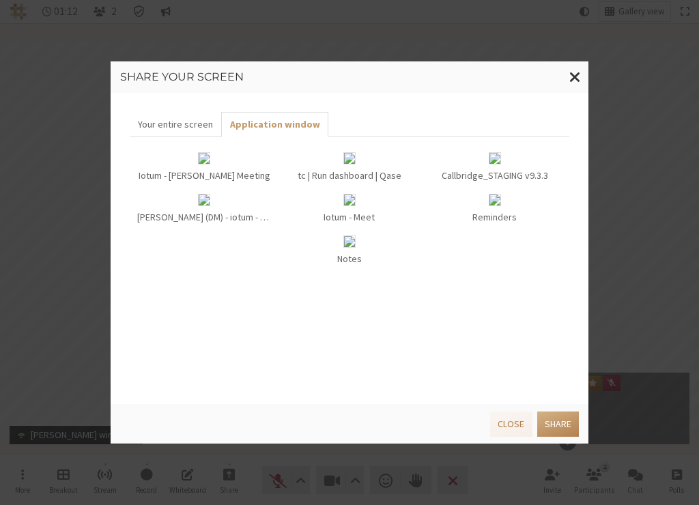
click at [503, 217] on div "Reminders" at bounding box center [495, 217] width 135 height 14
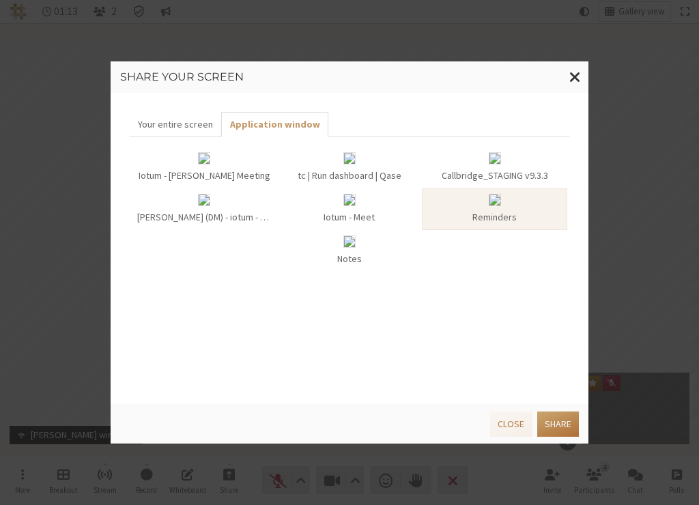
click at [544, 429] on button "Share" at bounding box center [559, 424] width 42 height 25
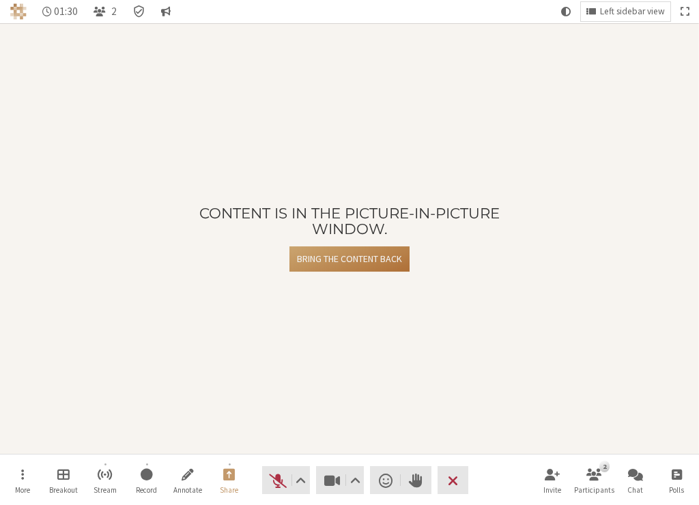
click at [370, 259] on button "Bring the content back" at bounding box center [350, 259] width 120 height 25
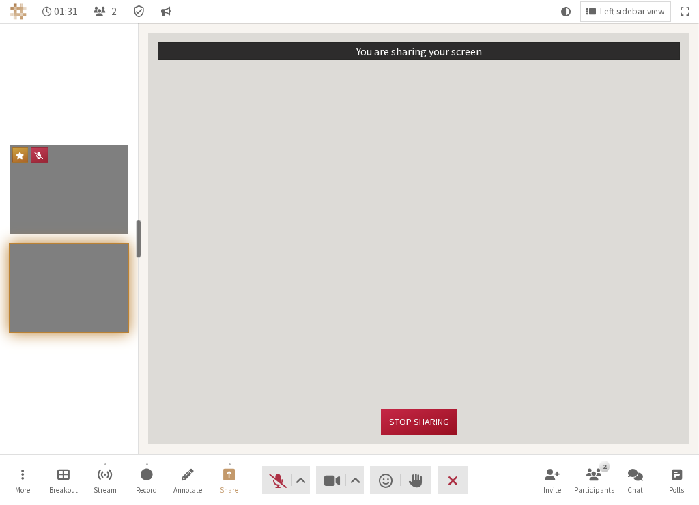
click at [436, 420] on button "Stop sharing" at bounding box center [418, 422] width 75 height 25
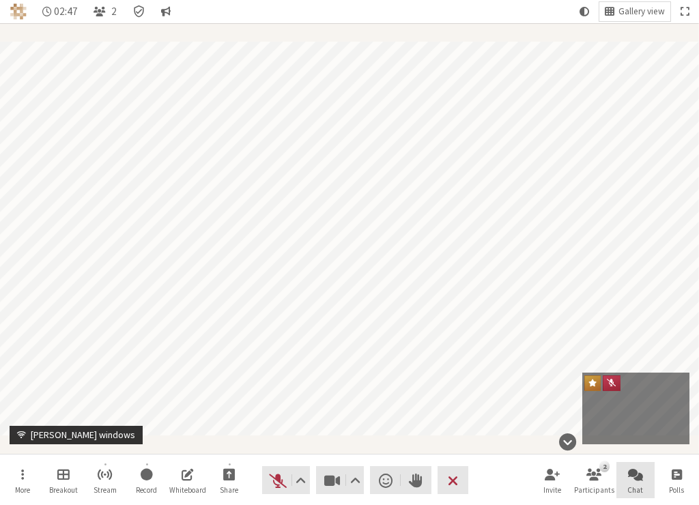
click at [642, 479] on span "Open chat" at bounding box center [635, 474] width 15 height 16
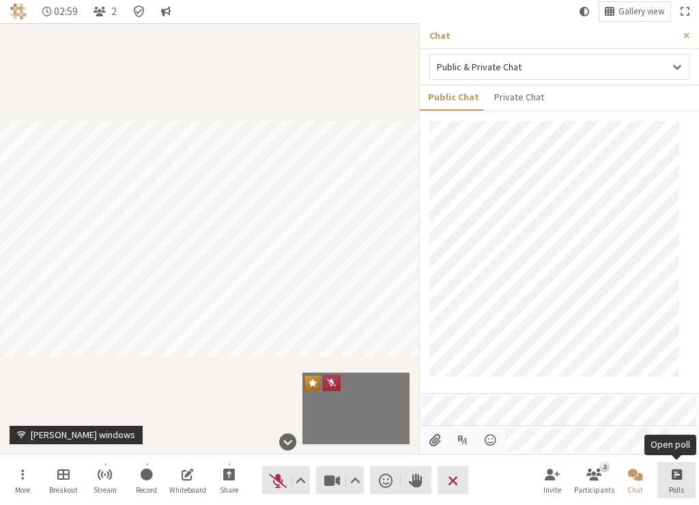
scroll to position [44, 0]
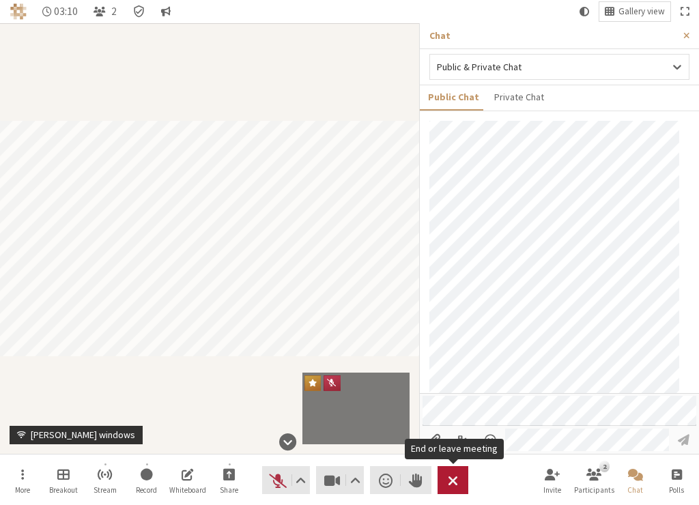
click at [454, 479] on span "End or leave meeting" at bounding box center [453, 480] width 10 height 19
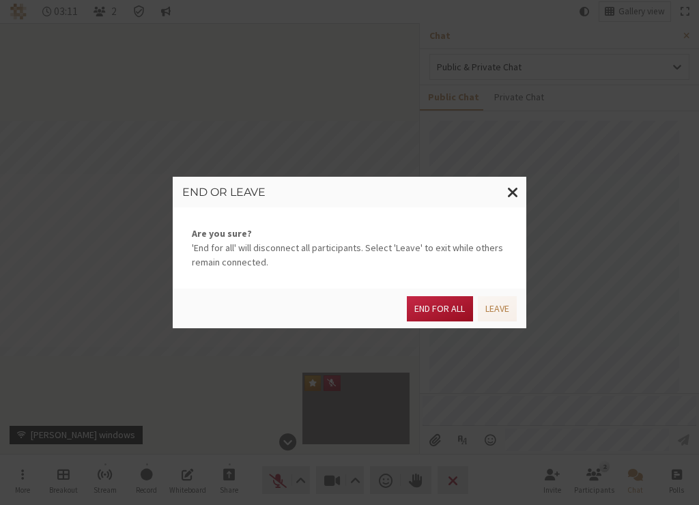
click at [443, 308] on button "End for all" at bounding box center [440, 308] width 66 height 25
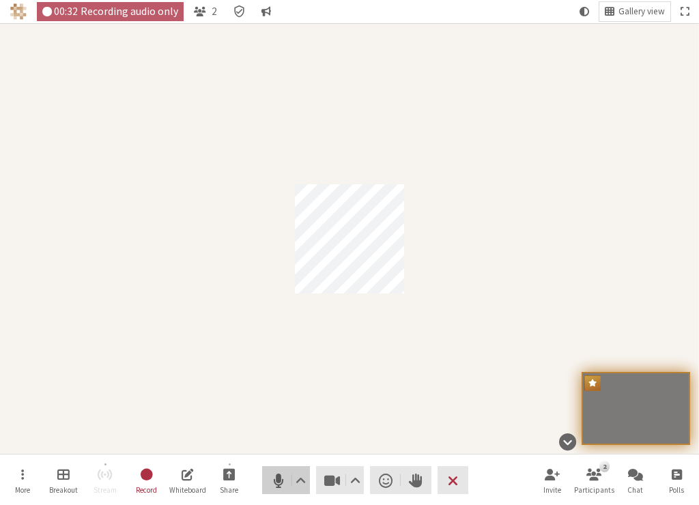
click at [273, 481] on span "Mute (⌘+Shift+A)" at bounding box center [277, 480] width 19 height 19
click at [271, 471] on span "Unmute (⌘+Shift+A)" at bounding box center [277, 480] width 19 height 19
